Goal: Information Seeking & Learning: Learn about a topic

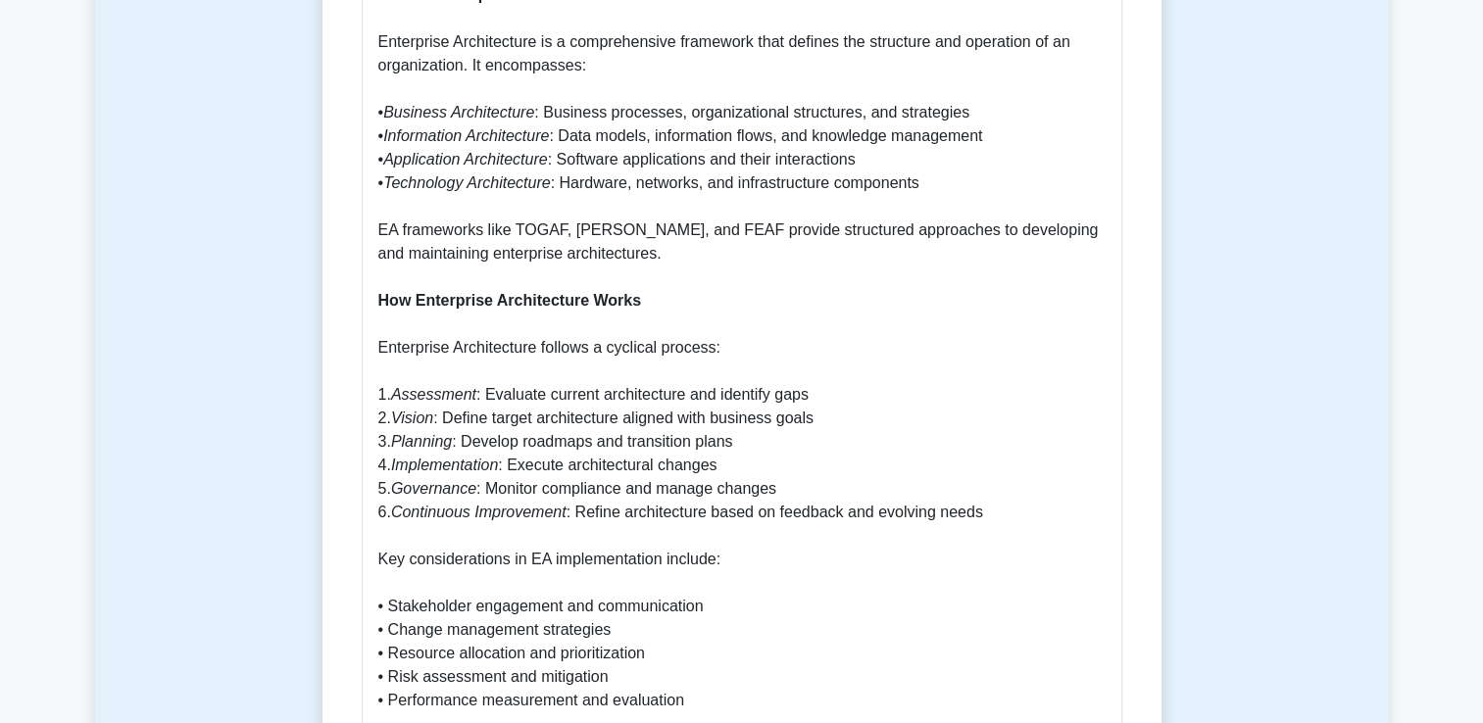
scroll to position [1427, 0]
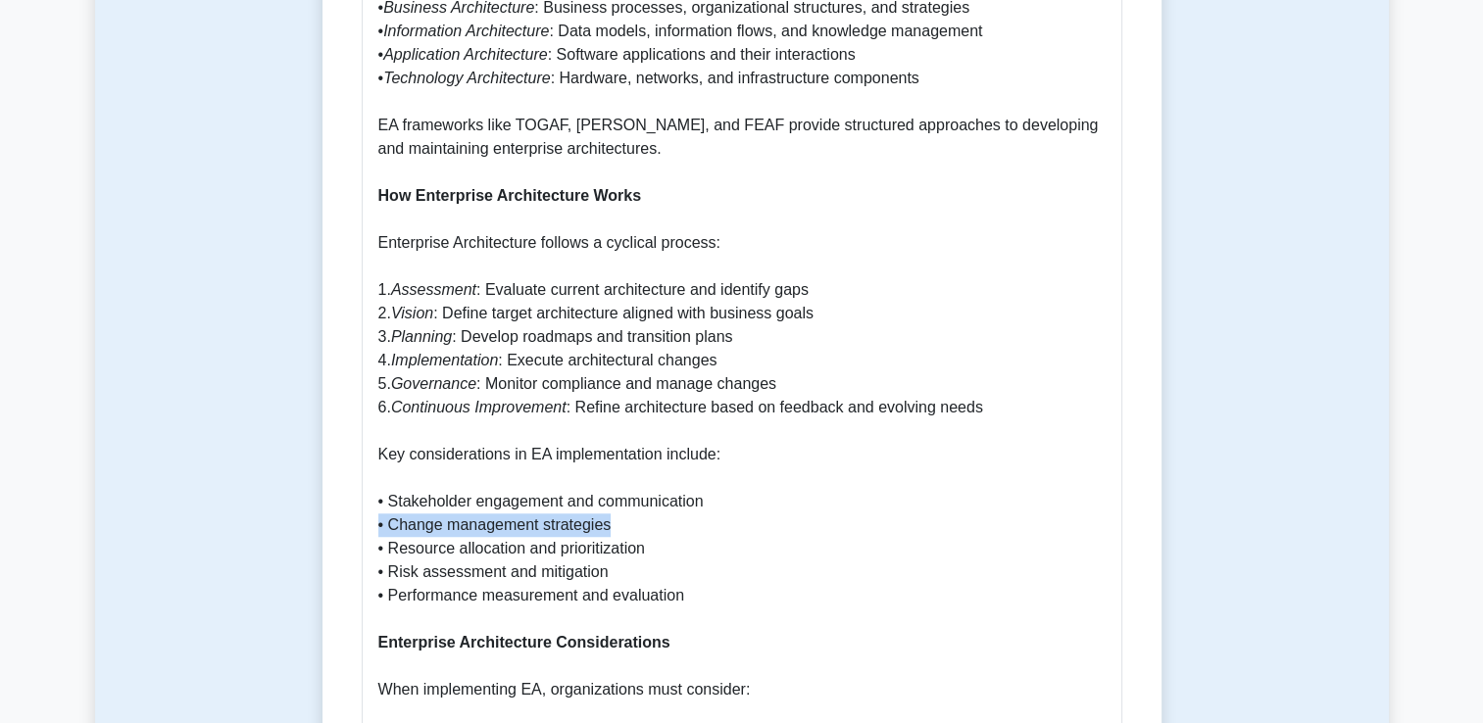
drag, startPoint x: 617, startPoint y: 527, endPoint x: 380, endPoint y: 523, distance: 237.2
click at [380, 523] on p "Why Enterprise Architecture (EA) is Important Enterprise Architecture (EA) serv…" at bounding box center [741, 713] width 727 height 2235
drag, startPoint x: 380, startPoint y: 523, endPoint x: 652, endPoint y: 555, distance: 273.3
click at [652, 555] on p "Why Enterprise Architecture (EA) is Important Enterprise Architecture (EA) serv…" at bounding box center [741, 713] width 727 height 2235
drag, startPoint x: 652, startPoint y: 555, endPoint x: 360, endPoint y: 575, distance: 292.8
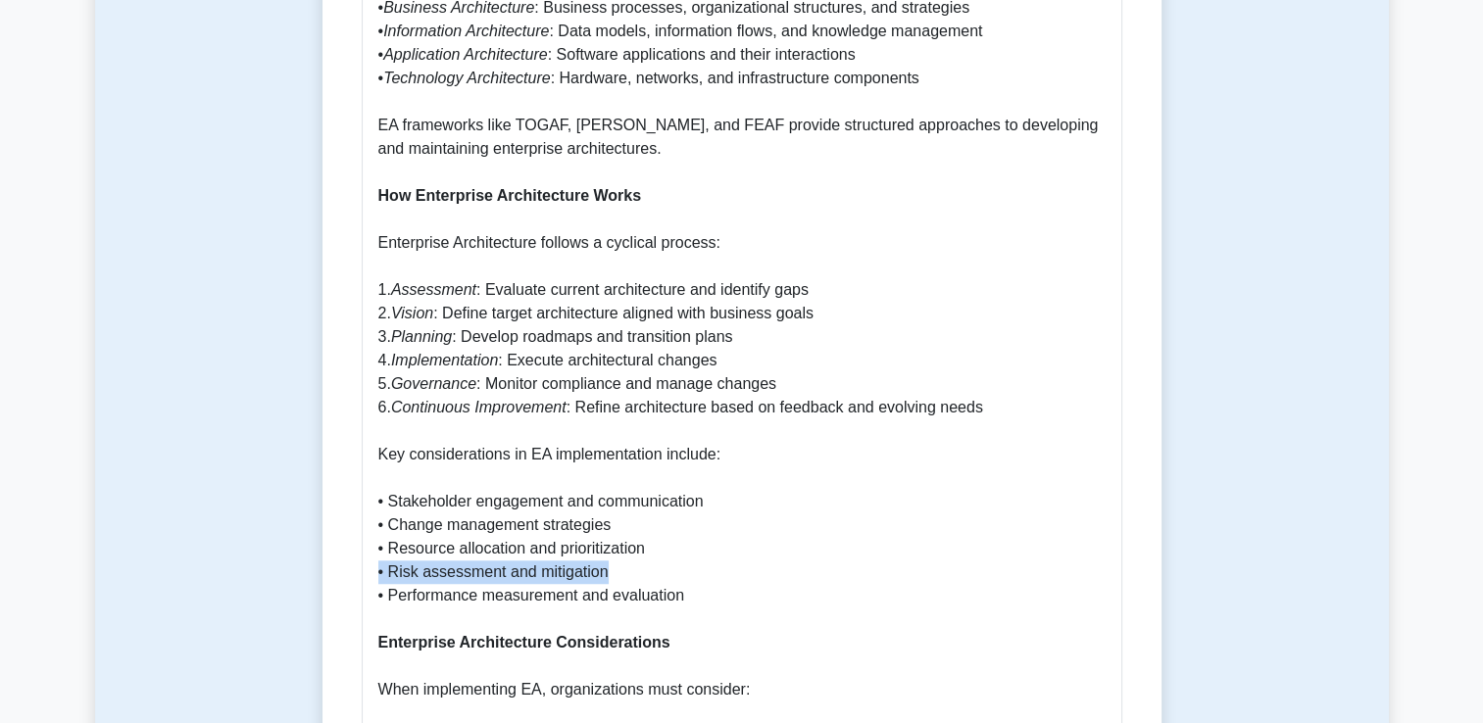
click at [360, 575] on div "Enterprise Architecture (EA) and Considerations 5 minutes 5 Questions Enterpris…" at bounding box center [741, 414] width 823 height 3285
click at [765, 576] on p "Why Enterprise Architecture (EA) is Important Enterprise Architecture (EA) serv…" at bounding box center [741, 713] width 727 height 2235
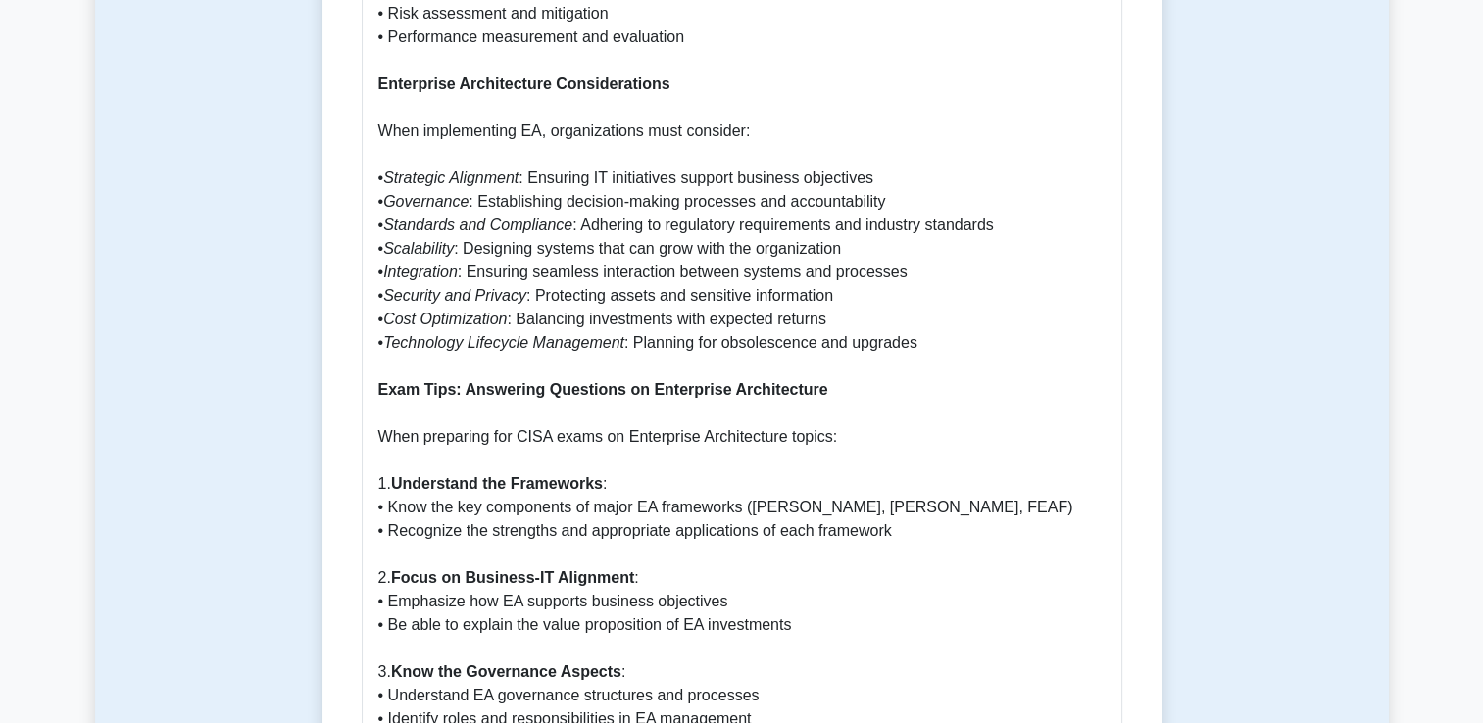
scroll to position [2015, 0]
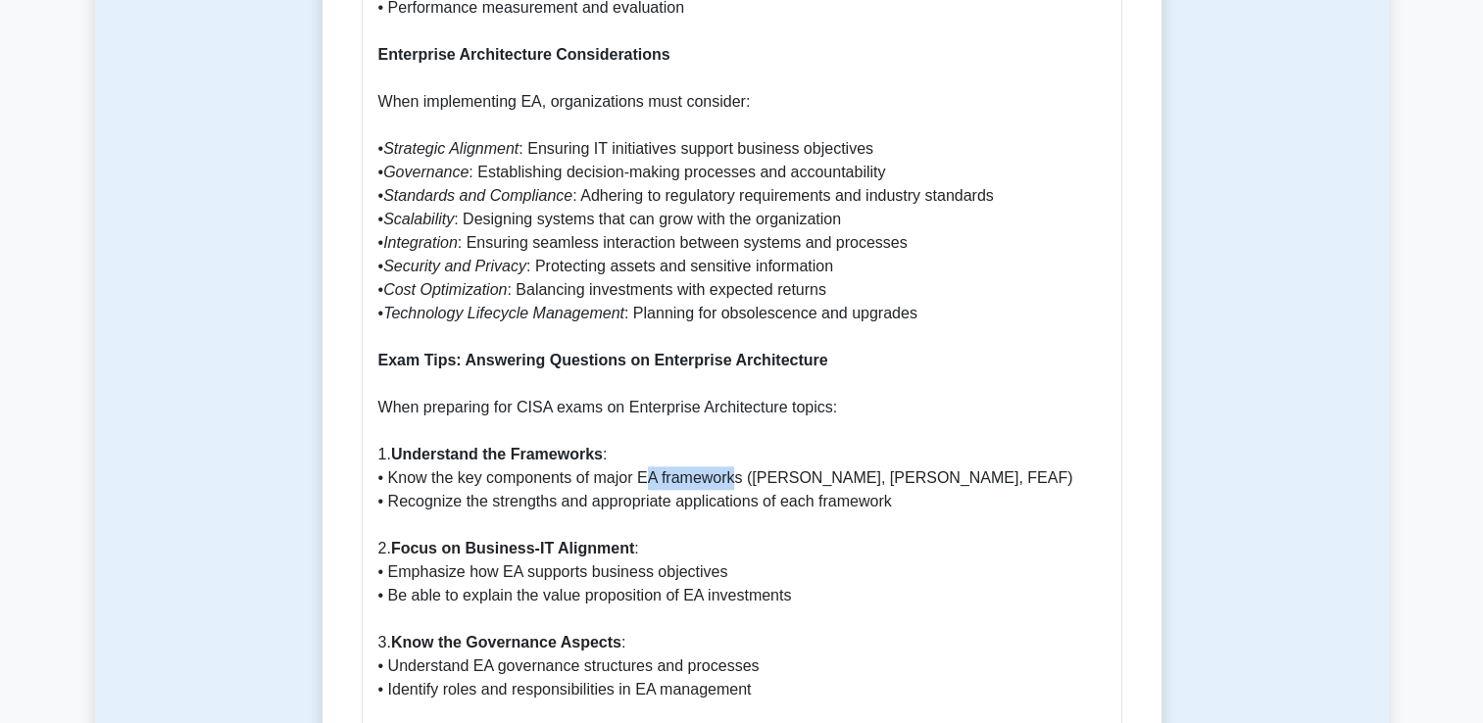
drag, startPoint x: 644, startPoint y: 477, endPoint x: 733, endPoint y: 478, distance: 89.2
click at [733, 478] on p "Why Enterprise Architecture (EA) is Important Enterprise Architecture (EA) serv…" at bounding box center [741, 125] width 727 height 2235
drag, startPoint x: 733, startPoint y: 478, endPoint x: 864, endPoint y: 484, distance: 130.5
click at [864, 484] on p "Why Enterprise Architecture (EA) is Important Enterprise Architecture (EA) serv…" at bounding box center [741, 125] width 727 height 2235
click at [501, 507] on p "Why Enterprise Architecture (EA) is Important Enterprise Architecture (EA) serv…" at bounding box center [741, 125] width 727 height 2235
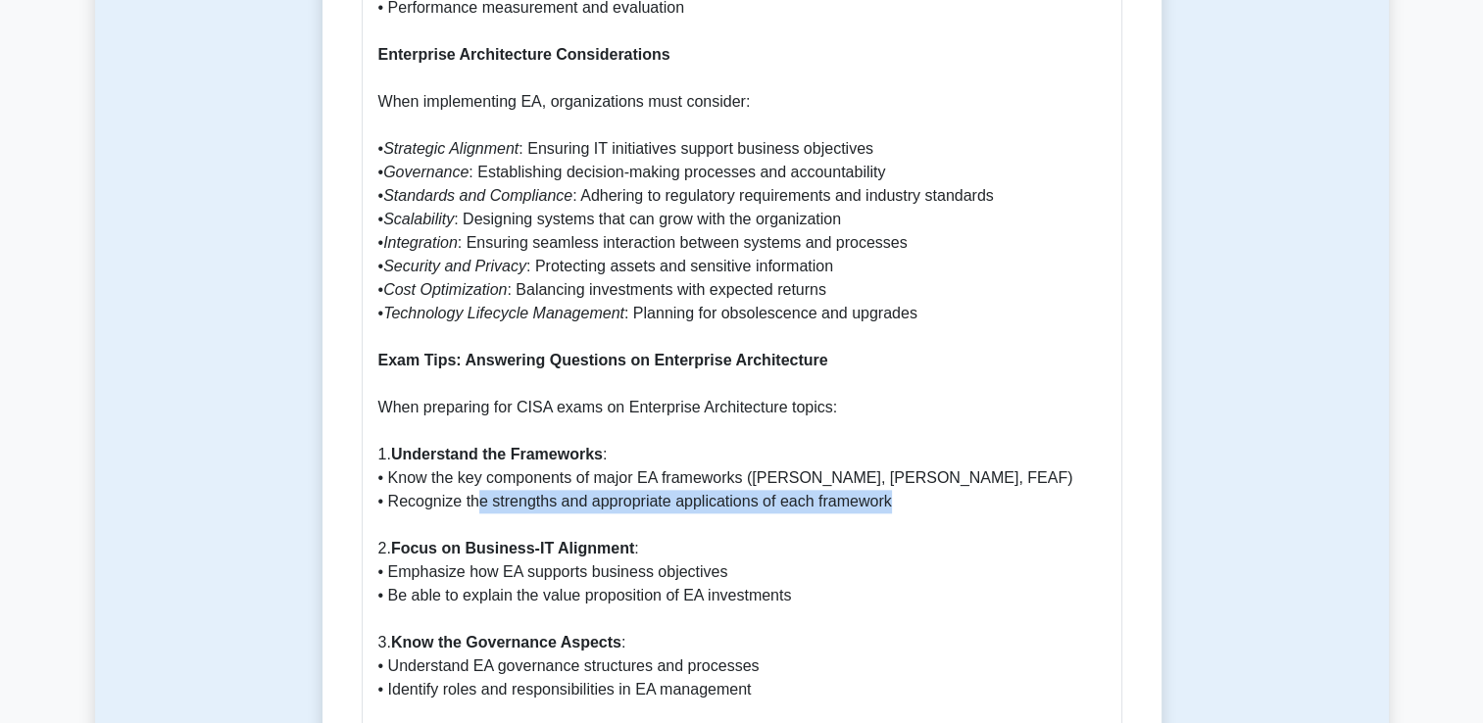
drag, startPoint x: 478, startPoint y: 504, endPoint x: 902, endPoint y: 511, distance: 423.5
click at [902, 511] on p "Why Enterprise Architecture (EA) is Important Enterprise Architecture (EA) serv…" at bounding box center [741, 125] width 727 height 2235
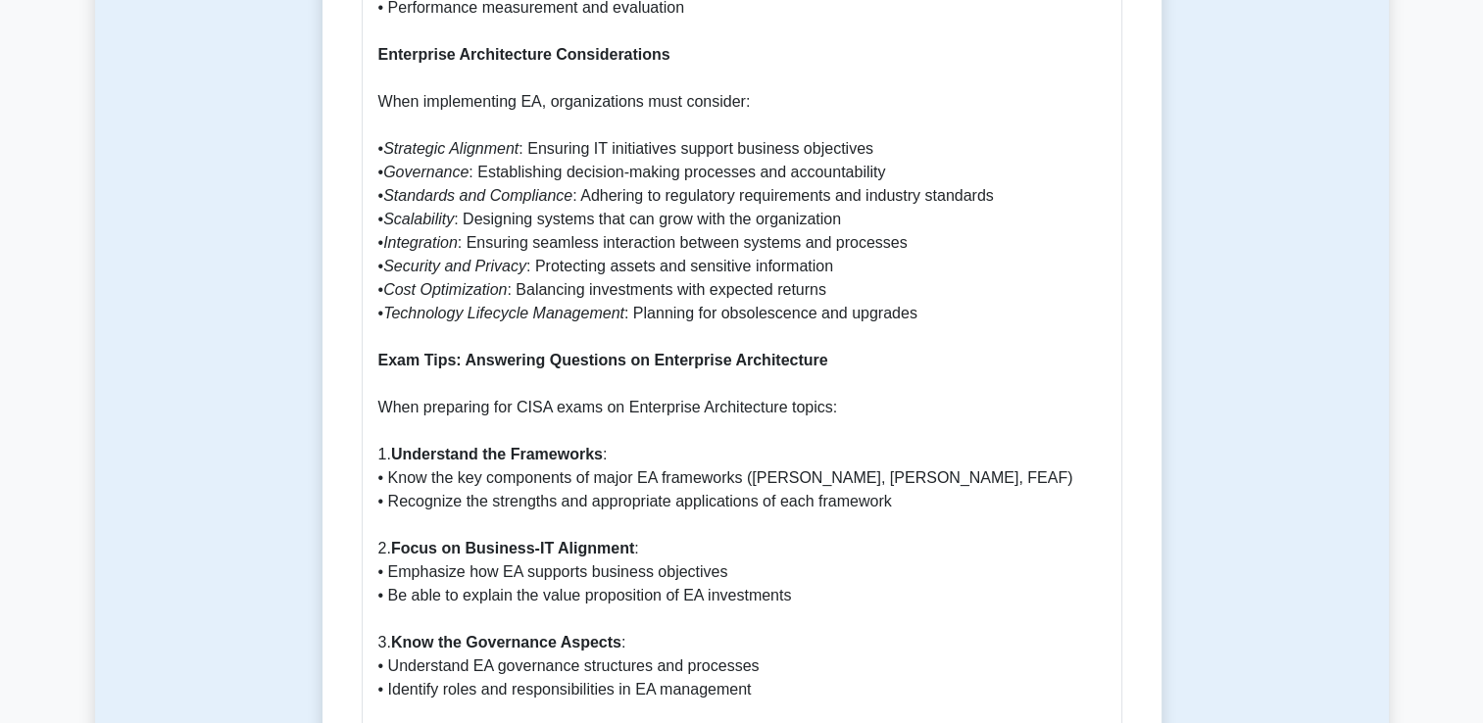
drag, startPoint x: 902, startPoint y: 511, endPoint x: 808, endPoint y: 516, distance: 94.2
click at [808, 516] on p "Why Enterprise Architecture (EA) is Important Enterprise Architecture (EA) serv…" at bounding box center [741, 125] width 727 height 2235
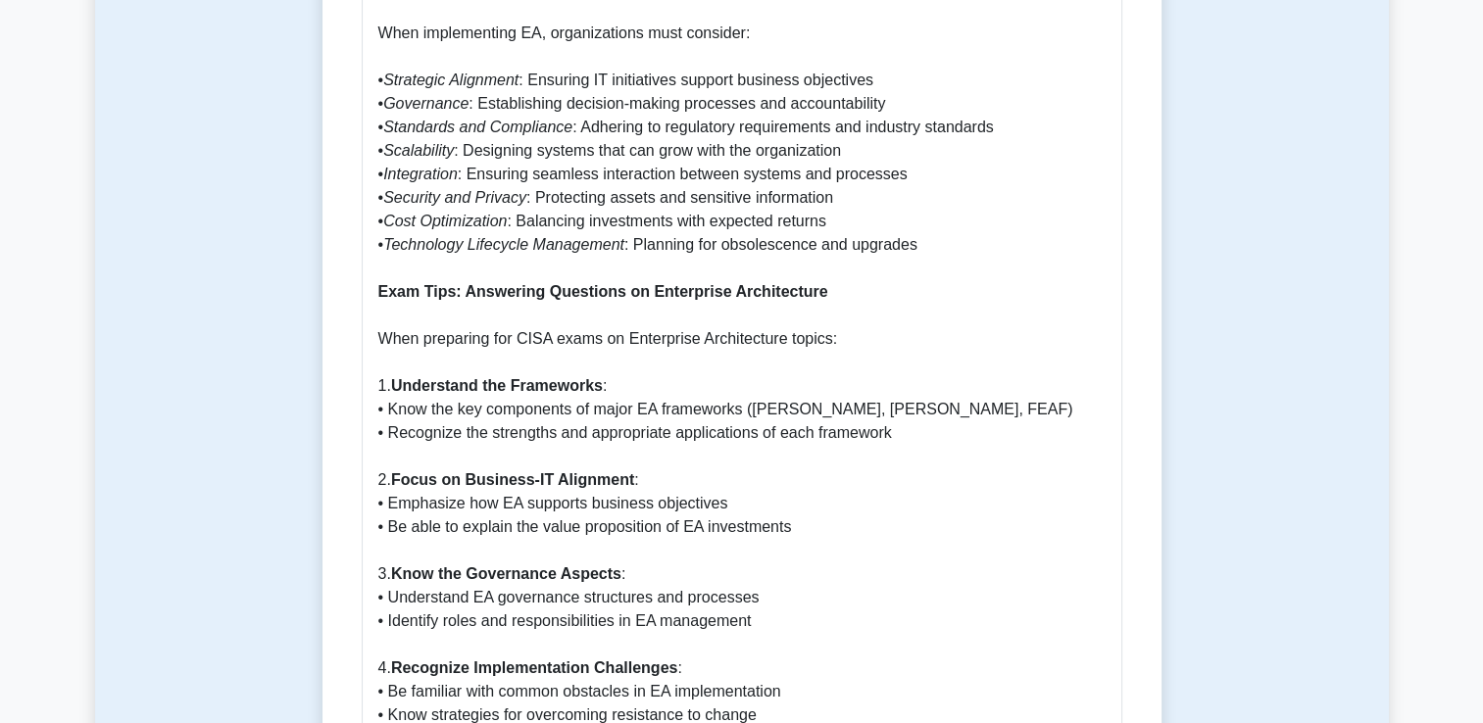
scroll to position [2113, 0]
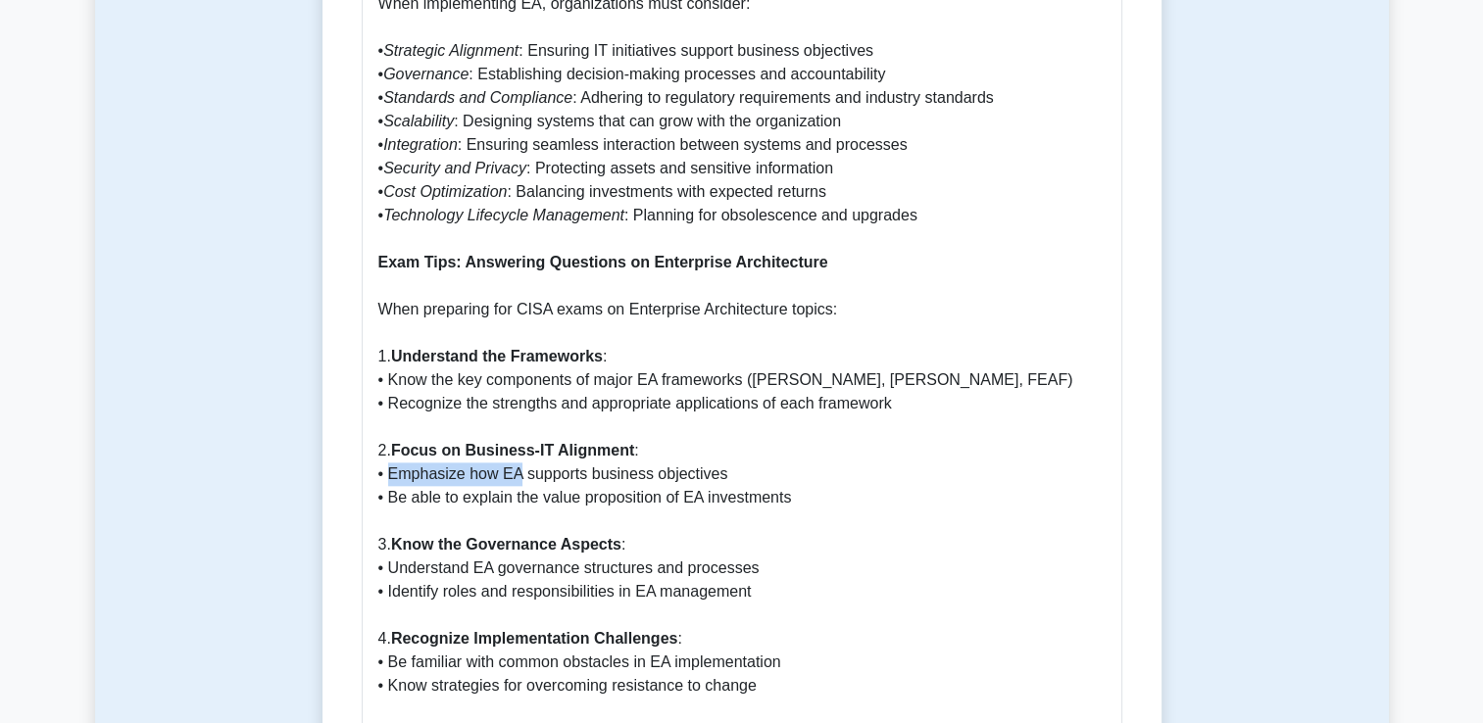
drag, startPoint x: 388, startPoint y: 475, endPoint x: 517, endPoint y: 477, distance: 128.4
click at [517, 477] on p "Why Enterprise Architecture (EA) is Important Enterprise Architecture (EA) serv…" at bounding box center [741, 27] width 727 height 2235
drag, startPoint x: 517, startPoint y: 477, endPoint x: 714, endPoint y: 480, distance: 197.0
click at [714, 480] on p "Why Enterprise Architecture (EA) is Important Enterprise Architecture (EA) serv…" at bounding box center [741, 27] width 727 height 2235
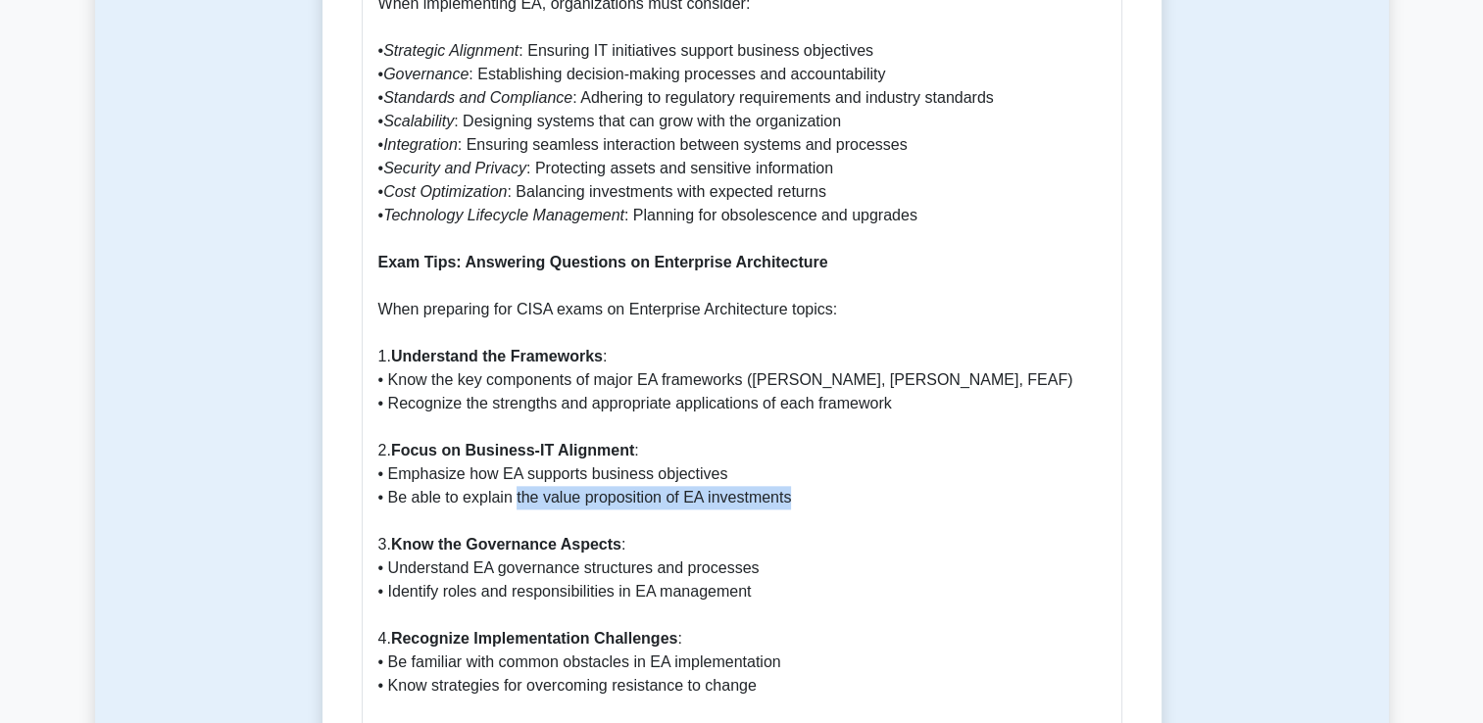
drag, startPoint x: 516, startPoint y: 499, endPoint x: 809, endPoint y: 496, distance: 293.1
click at [809, 496] on p "Why Enterprise Architecture (EA) is Important Enterprise Architecture (EA) serv…" at bounding box center [741, 27] width 727 height 2235
drag, startPoint x: 809, startPoint y: 496, endPoint x: 831, endPoint y: 512, distance: 27.5
click at [831, 512] on p "Why Enterprise Architecture (EA) is Important Enterprise Architecture (EA) serv…" at bounding box center [741, 27] width 727 height 2235
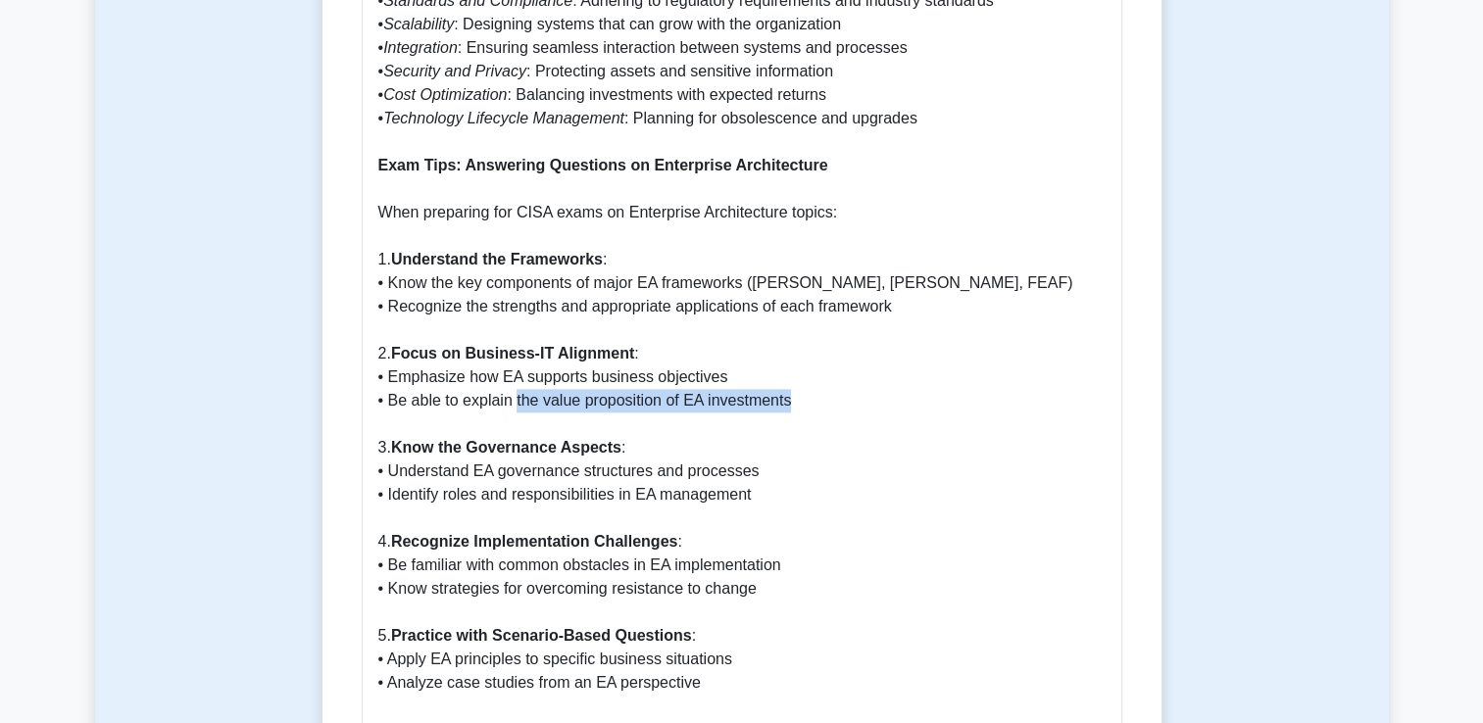
scroll to position [2211, 0]
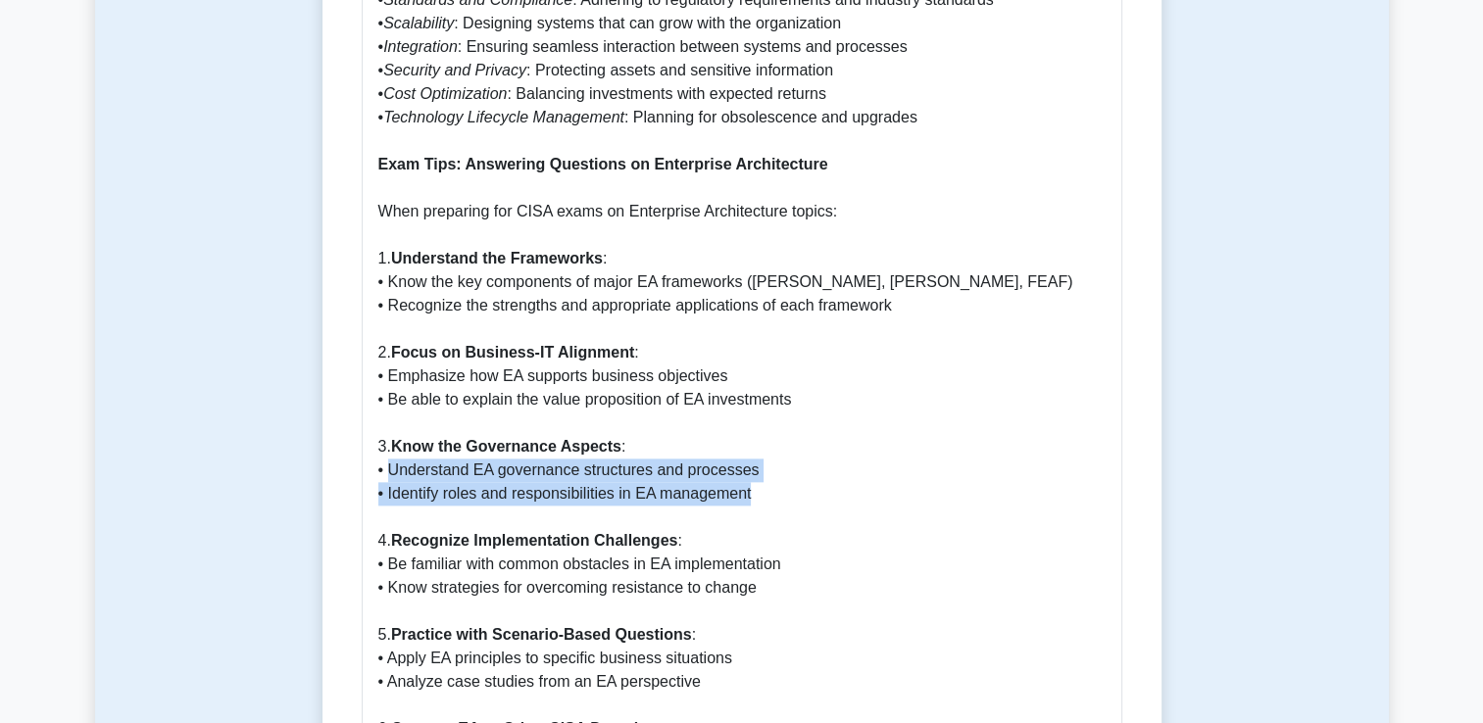
drag, startPoint x: 776, startPoint y: 493, endPoint x: 391, endPoint y: 460, distance: 386.6
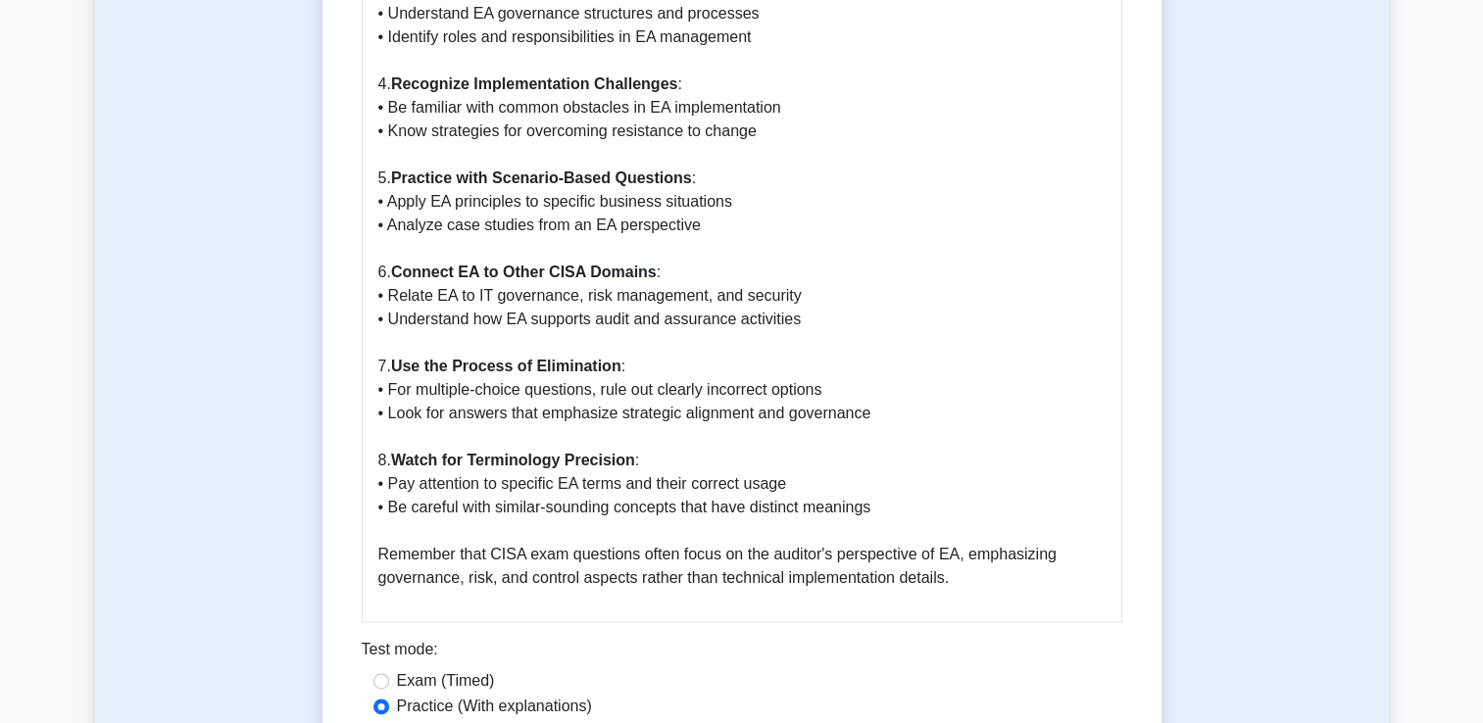
scroll to position [2701, 0]
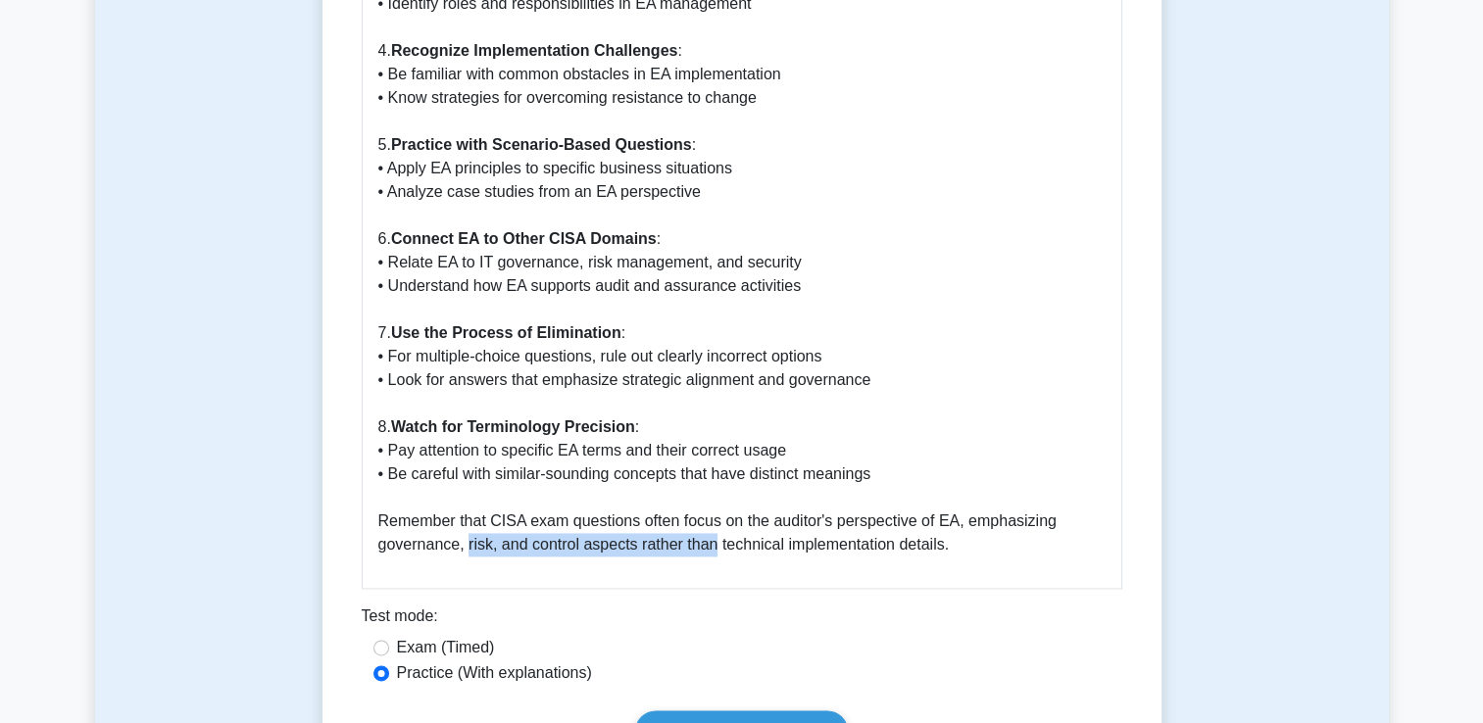
drag, startPoint x: 464, startPoint y: 545, endPoint x: 714, endPoint y: 547, distance: 249.9
drag, startPoint x: 714, startPoint y: 547, endPoint x: 925, endPoint y: 547, distance: 211.7
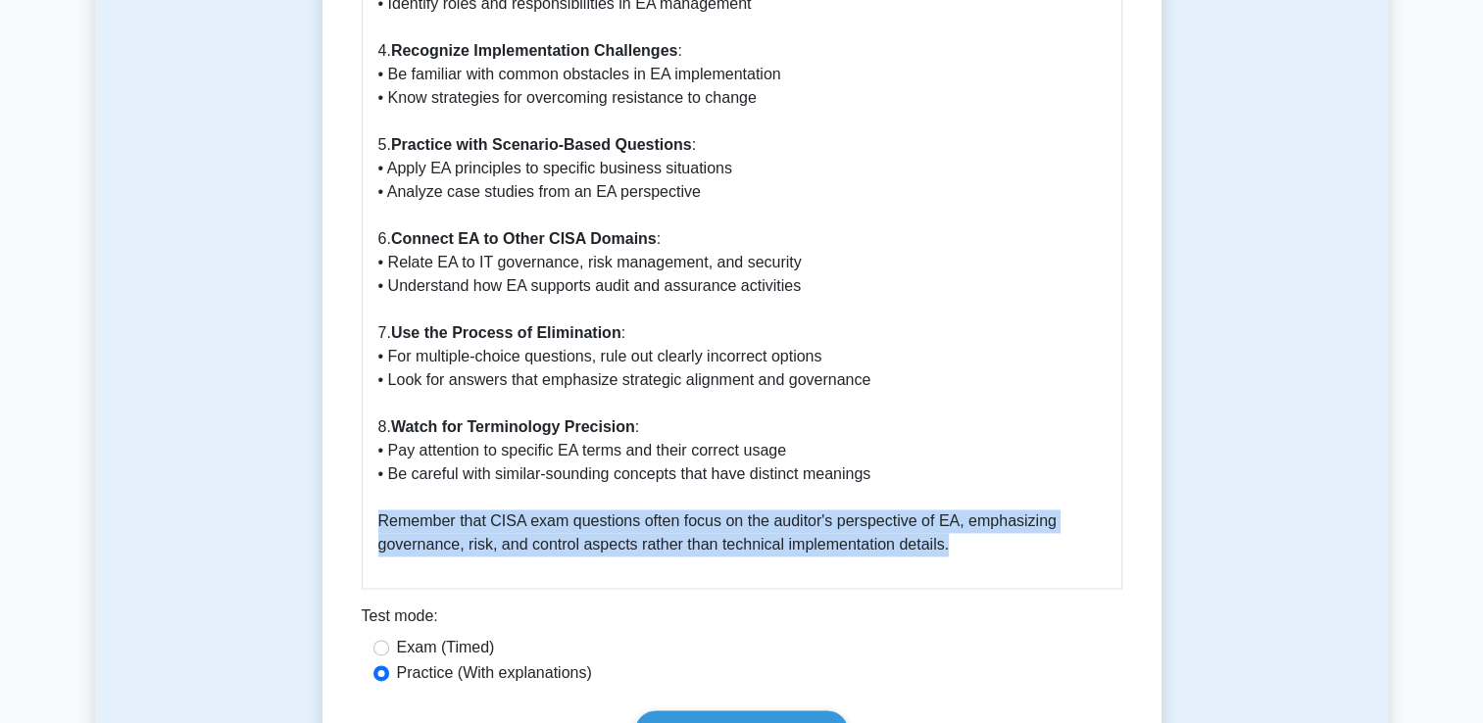
drag, startPoint x: 925, startPoint y: 547, endPoint x: 370, endPoint y: 519, distance: 556.5
drag, startPoint x: 370, startPoint y: 519, endPoint x: 585, endPoint y: 539, distance: 216.6
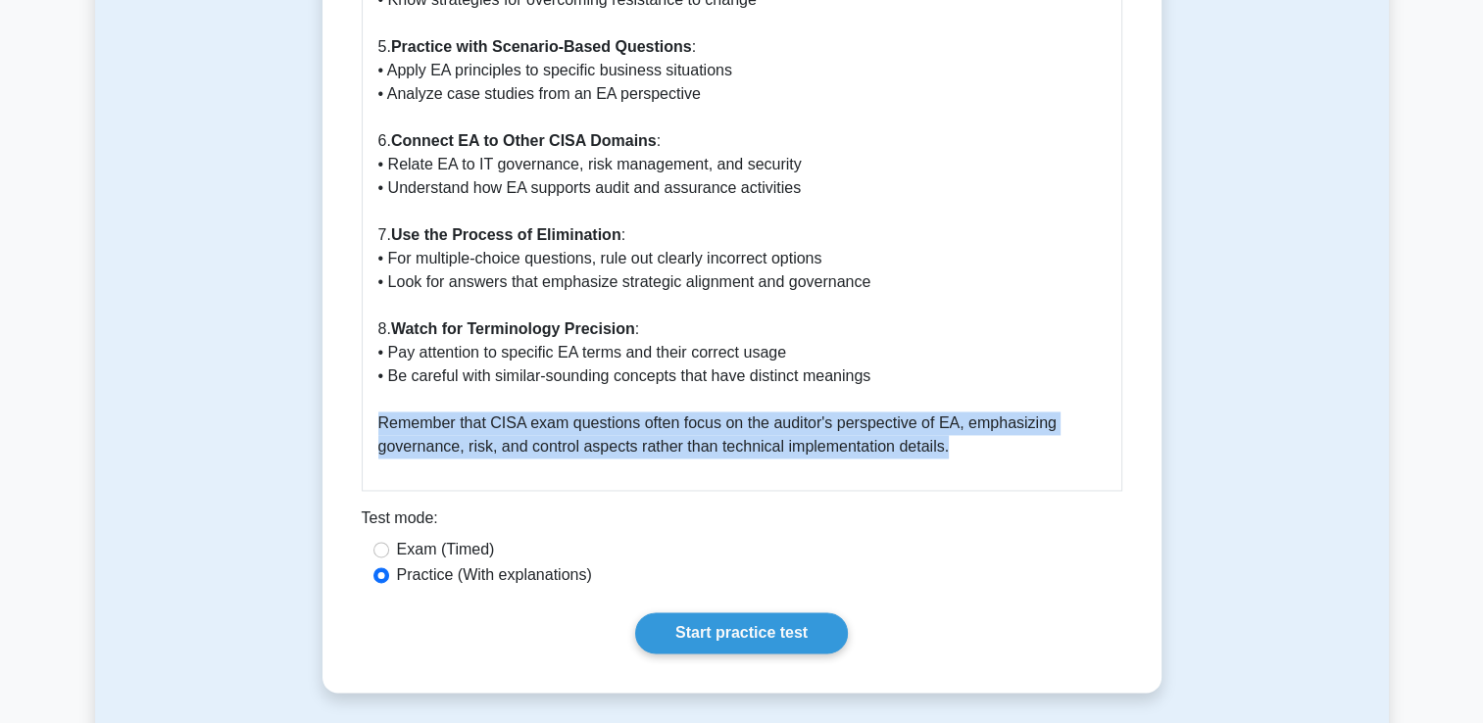
scroll to position [2897, 0]
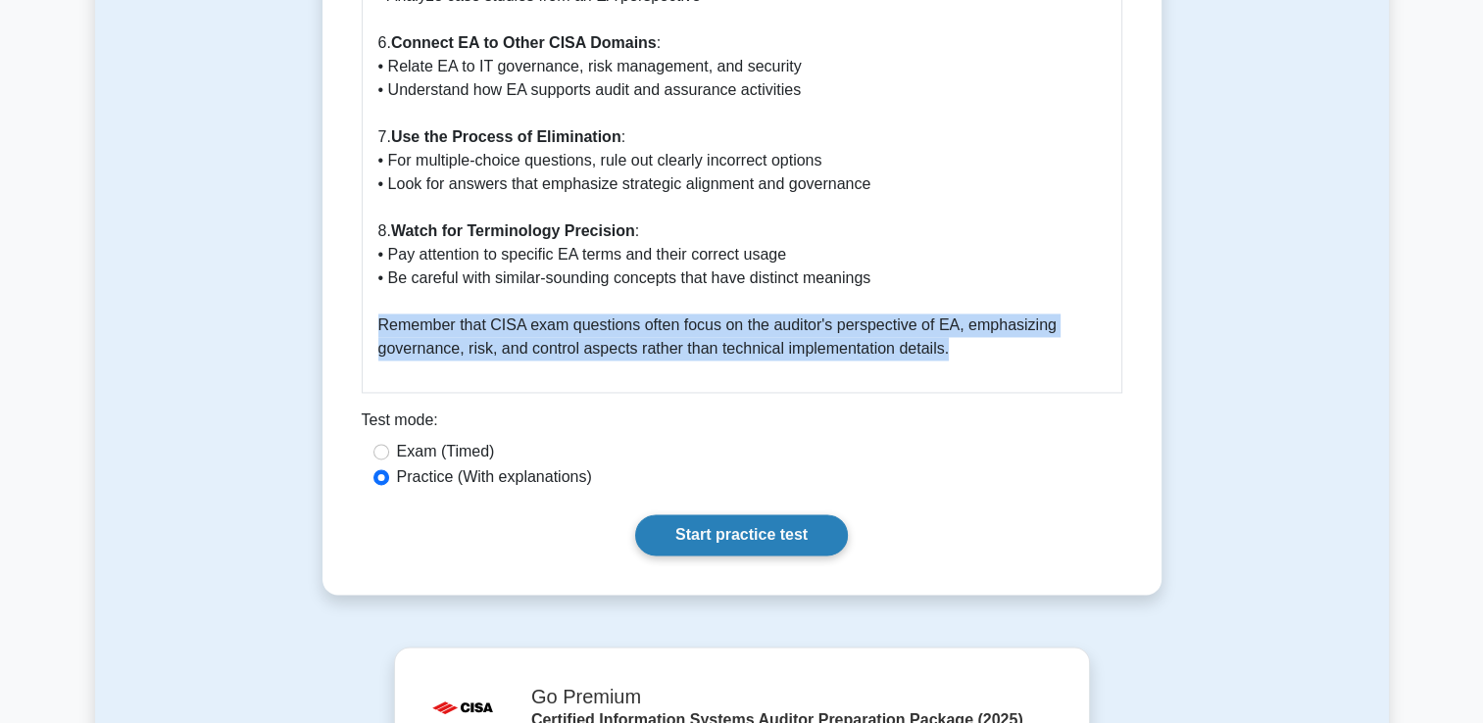
click at [706, 532] on link "Start practice test" at bounding box center [741, 535] width 213 height 41
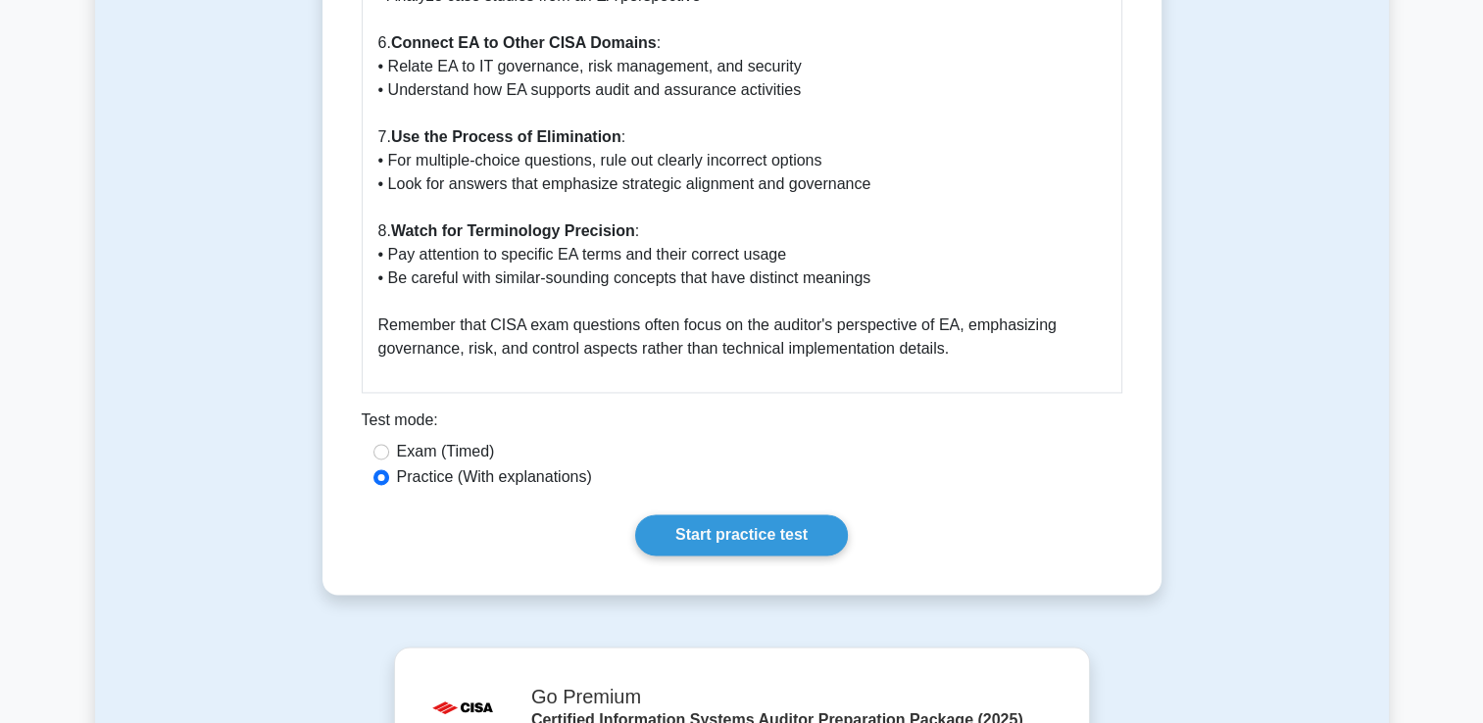
click at [397, 457] on label "Exam (Timed)" at bounding box center [446, 452] width 98 height 24
click at [389, 457] on input "Exam (Timed)" at bounding box center [381, 452] width 16 height 16
radio input "true"
click at [726, 539] on link "Start practice test" at bounding box center [741, 535] width 213 height 41
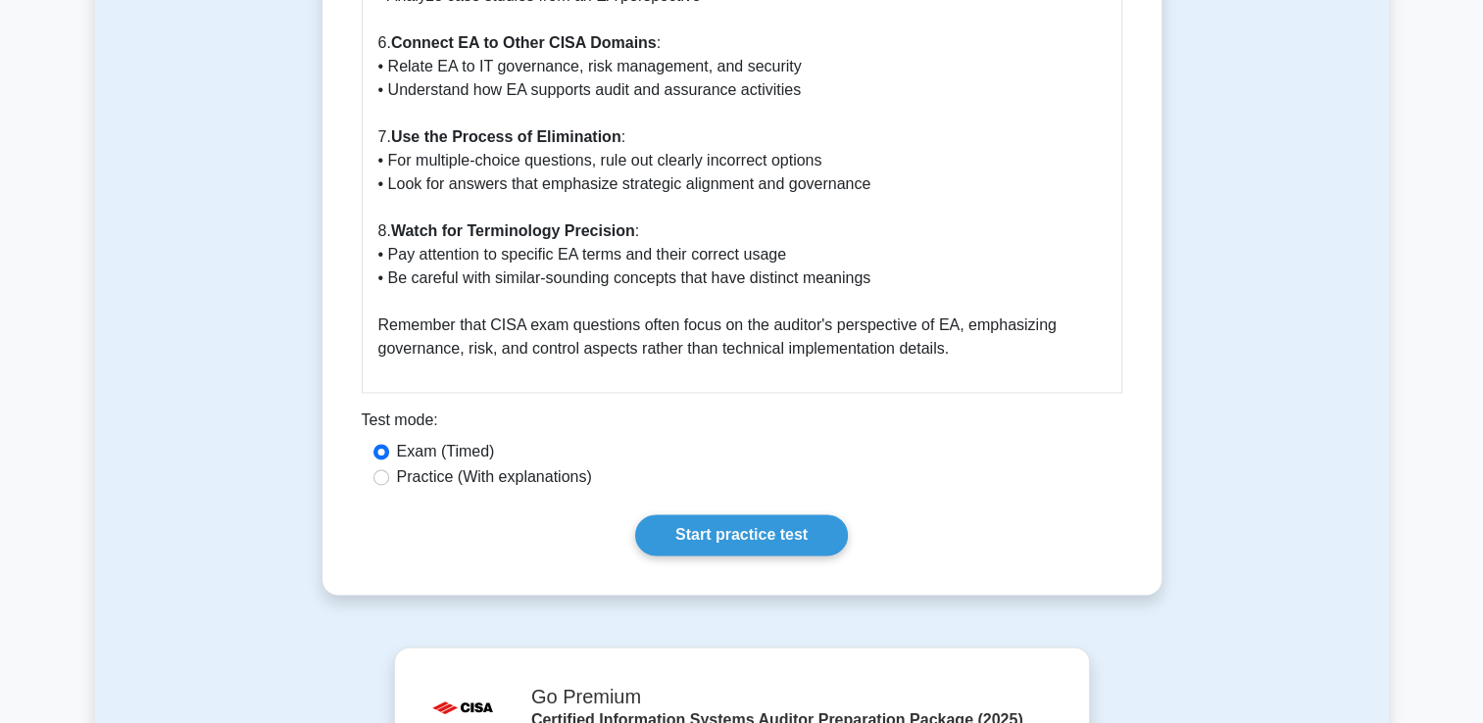
scroll to position [3191, 0]
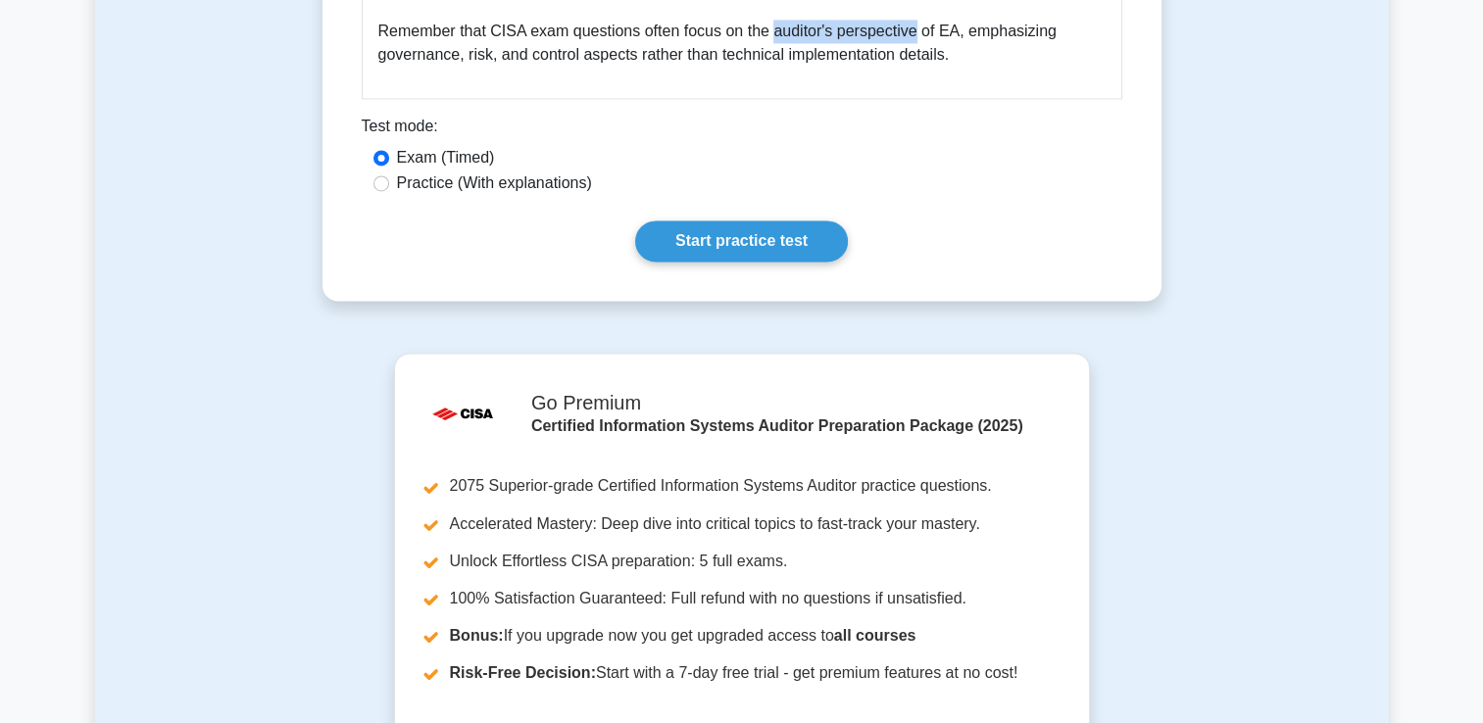
drag, startPoint x: 770, startPoint y: 32, endPoint x: 910, endPoint y: 38, distance: 139.3
drag, startPoint x: 910, startPoint y: 38, endPoint x: 876, endPoint y: 51, distance: 35.7
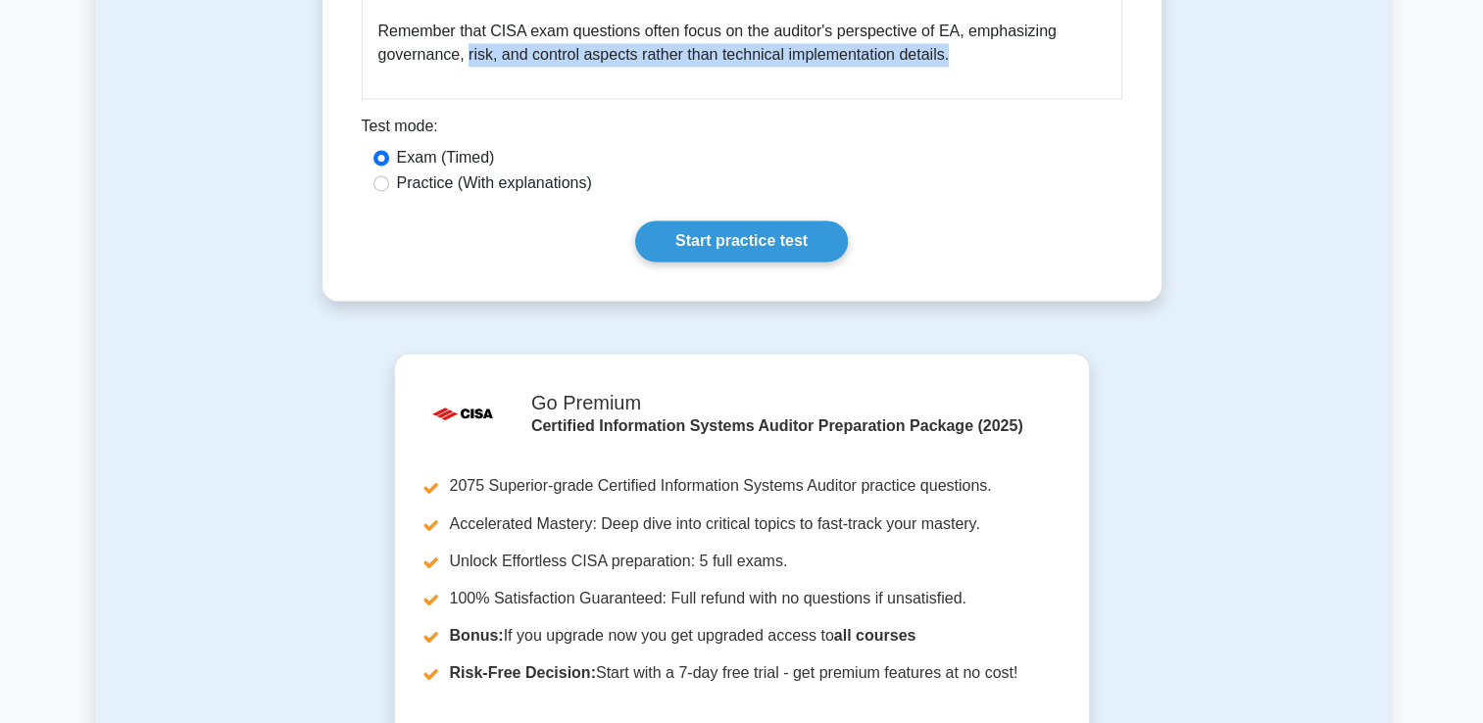
drag, startPoint x: 467, startPoint y: 62, endPoint x: 972, endPoint y: 69, distance: 505.8
